Goal: Obtain resource: Obtain resource

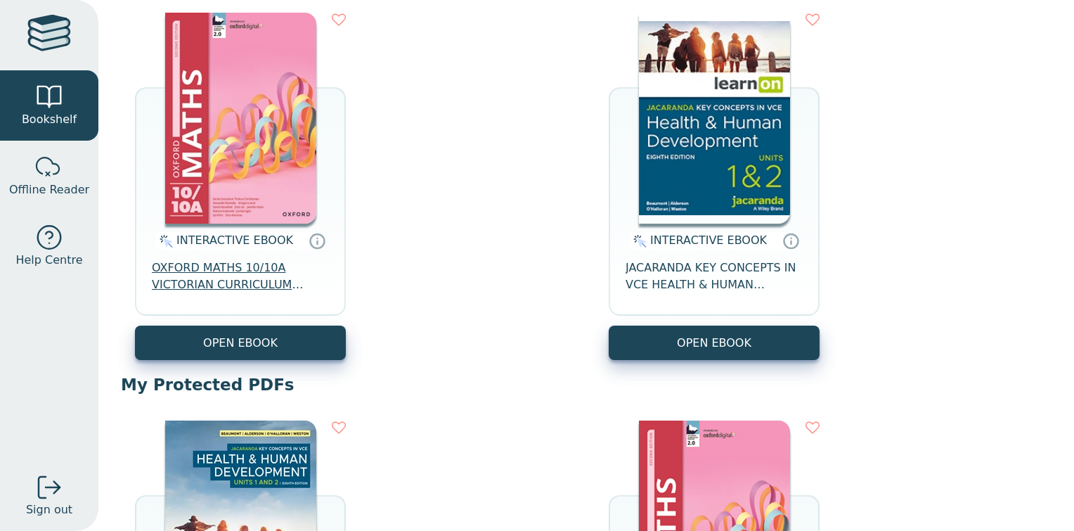
scroll to position [180, 0]
click at [231, 280] on span "OXFORD MATHS 10/10A VICTORIAN CURRICULUM STUDENT ESSENTIAL DIGITAL ACCESS 2E" at bounding box center [240, 276] width 177 height 34
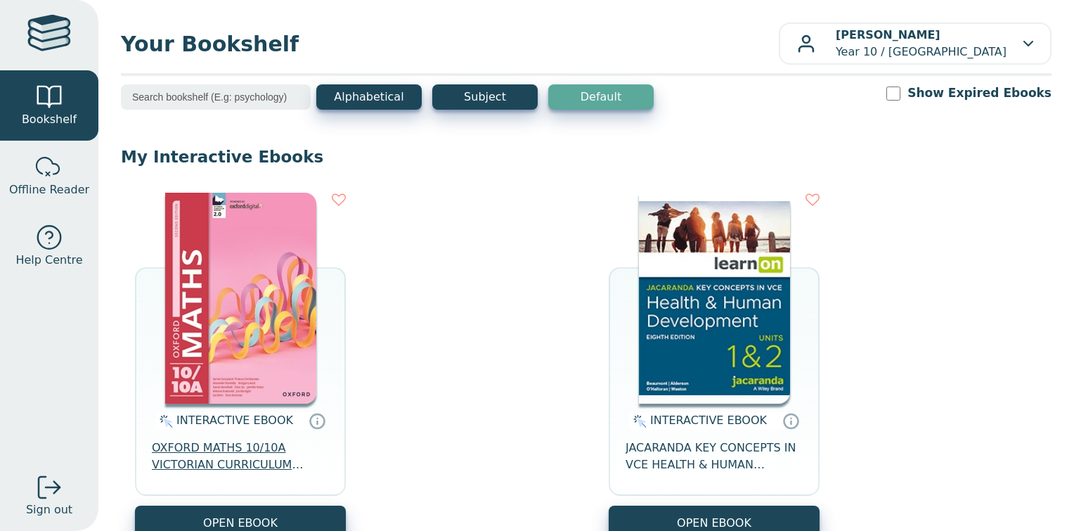
click at [234, 445] on span "OXFORD MATHS 10/10A VICTORIAN CURRICULUM STUDENT ESSENTIAL DIGITAL ACCESS 2E" at bounding box center [240, 456] width 177 height 34
